Goal: Task Accomplishment & Management: Manage account settings

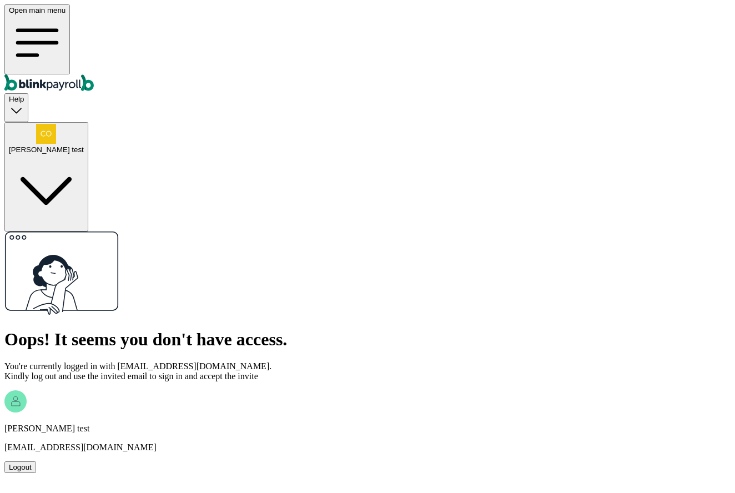
click at [32, 463] on div "Logout" at bounding box center [20, 467] width 23 height 8
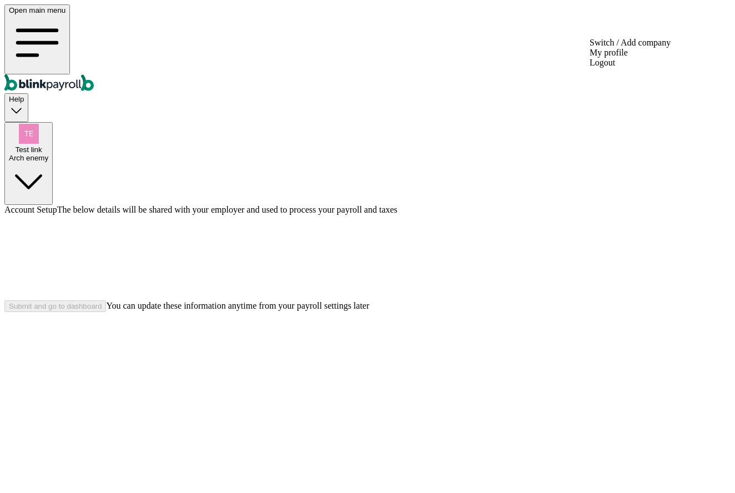
click at [48, 154] on div "Arch enemy" at bounding box center [28, 158] width 39 height 8
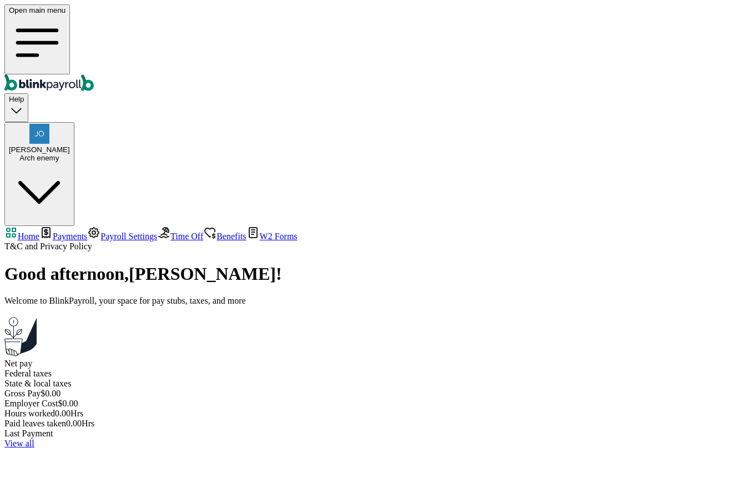
select select "2025"
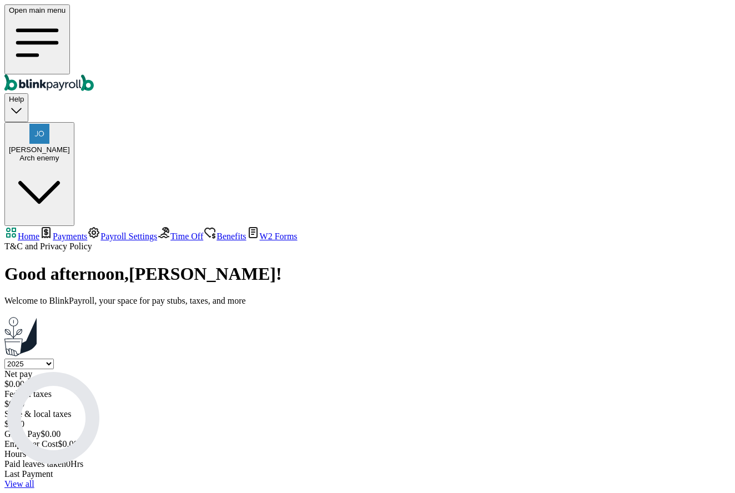
click at [101, 232] on span "Payroll Settings" at bounding box center [129, 236] width 57 height 9
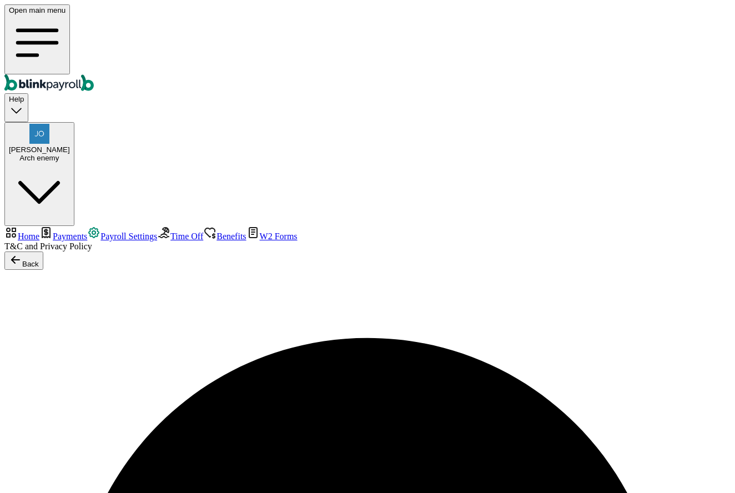
click at [101, 232] on span "Payroll Settings" at bounding box center [129, 236] width 57 height 9
click at [39, 232] on span "Home" at bounding box center [29, 236] width 22 height 9
select select "2025"
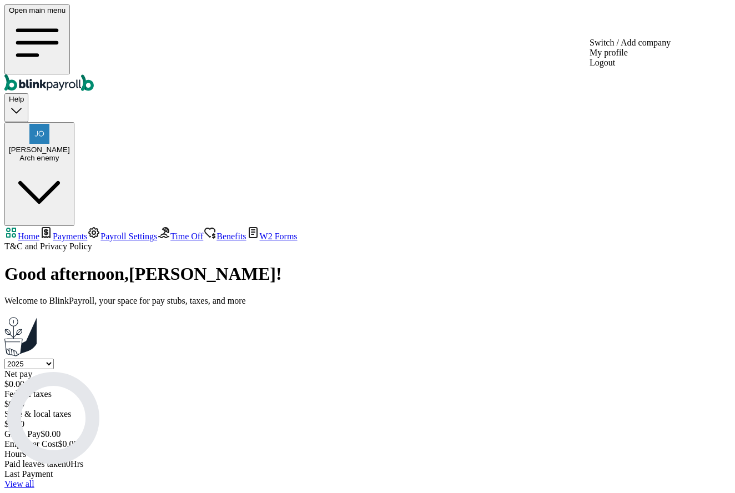
click at [70, 154] on div "Arch enemy" at bounding box center [39, 158] width 61 height 8
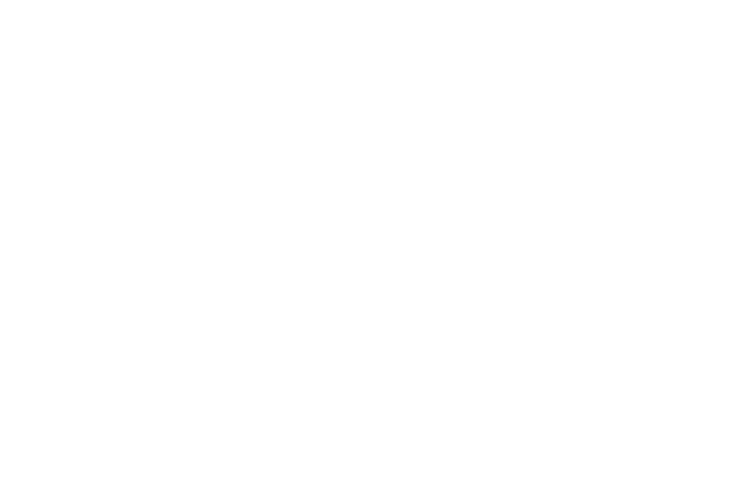
select select "2025"
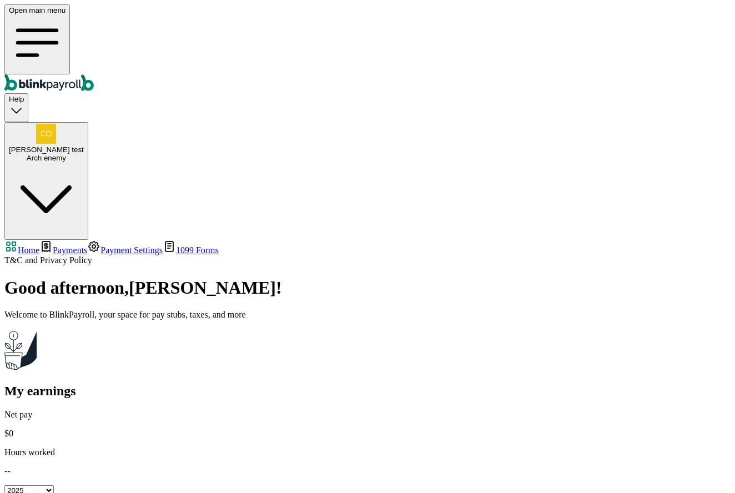
click at [101, 245] on span "Payment Settings" at bounding box center [132, 249] width 62 height 9
click at [59, 245] on span "Payments" at bounding box center [70, 249] width 34 height 9
click at [163, 245] on link "1099 Forms" at bounding box center [191, 249] width 56 height 9
click at [101, 245] on span "Payment Settings" at bounding box center [132, 249] width 62 height 9
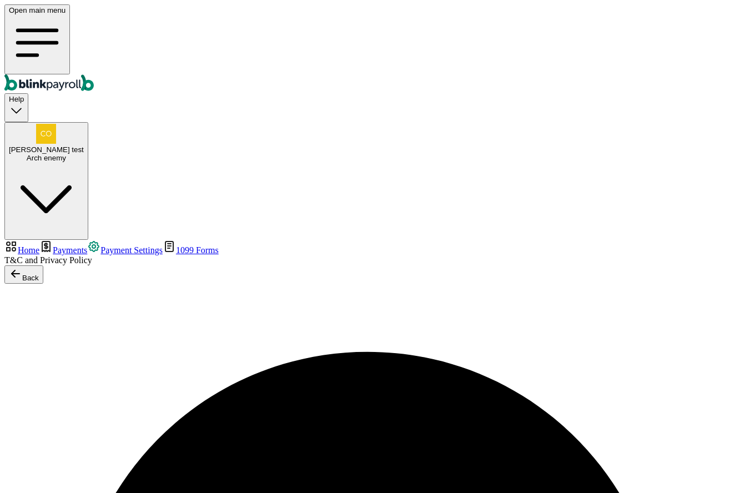
click at [84, 145] on span "[PERSON_NAME] test" at bounding box center [46, 149] width 75 height 8
